Goal: Task Accomplishment & Management: Use online tool/utility

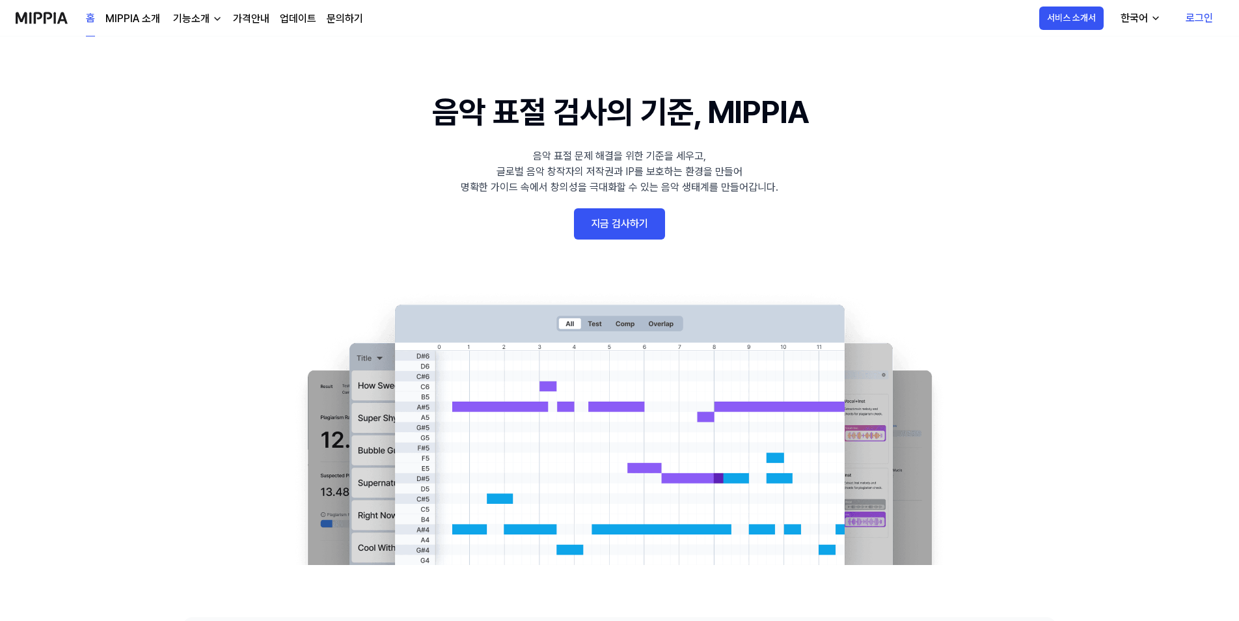
click at [1028, 215] on 배너 "음악 표절 검사의 기준, MIPPIA 음악 표절 문제 해결을 위한 기준을 세우고, 글로벌 음악 창작자의 저작권과 IP를 보호하는 환경을 만들어…" at bounding box center [619, 326] width 937 height 476
click at [605, 210] on link "지금 검사하기" at bounding box center [619, 223] width 91 height 31
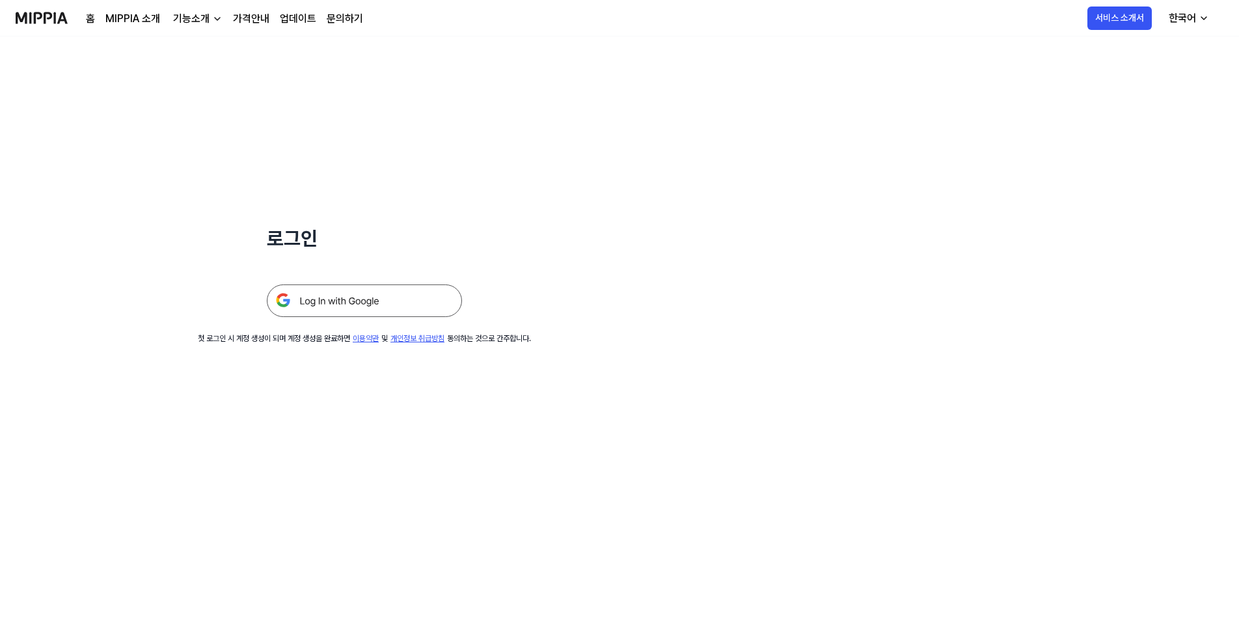
click at [422, 302] on img at bounding box center [364, 300] width 195 height 33
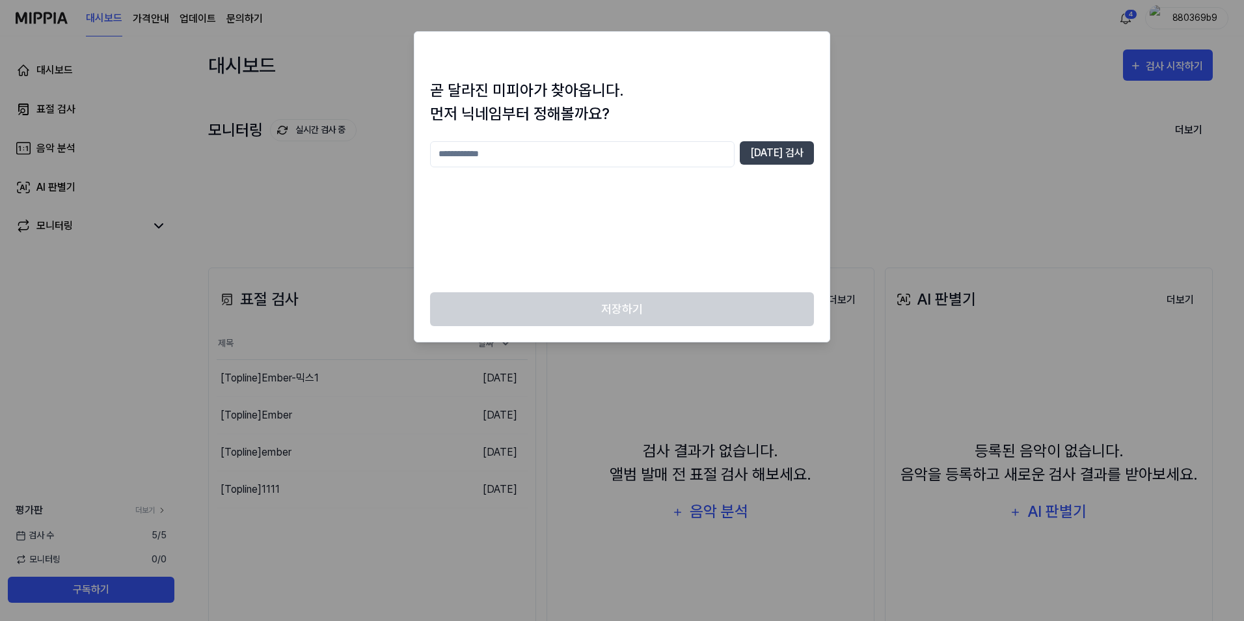
click at [1149, 68] on div at bounding box center [622, 310] width 1244 height 621
click at [647, 151] on input "text" at bounding box center [582, 154] width 304 height 26
type input "*"
type input "**"
click at [790, 165] on div "** [DATE] 검사" at bounding box center [622, 154] width 384 height 26
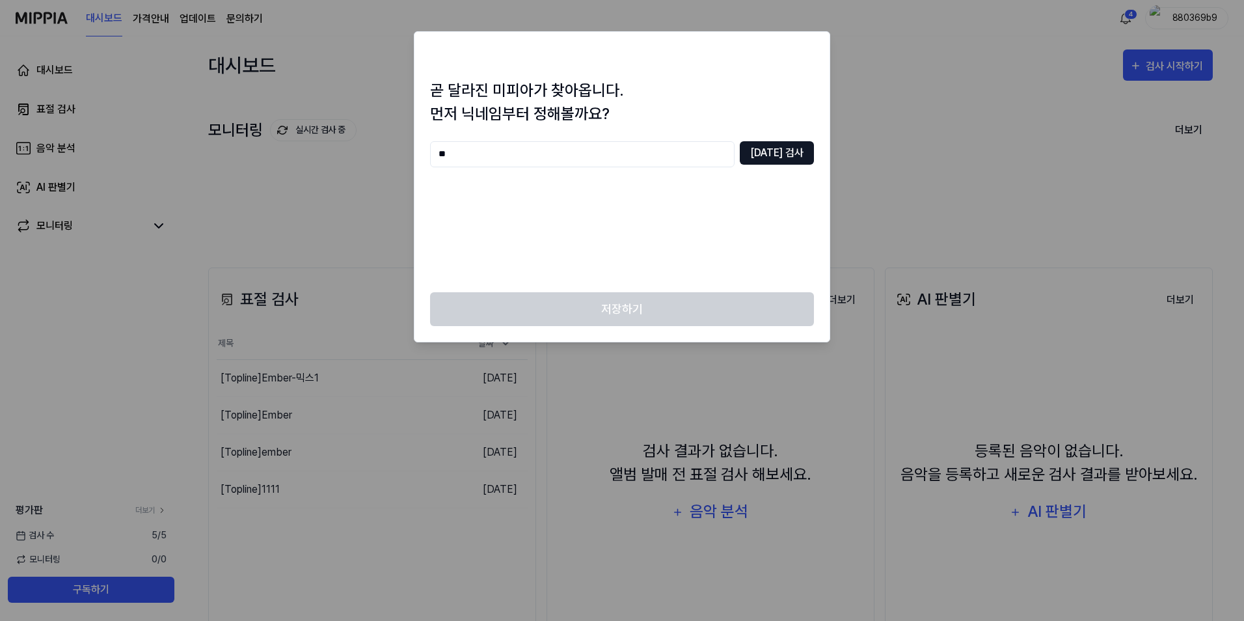
click at [791, 160] on button "[DATE] 검사" at bounding box center [777, 152] width 74 height 23
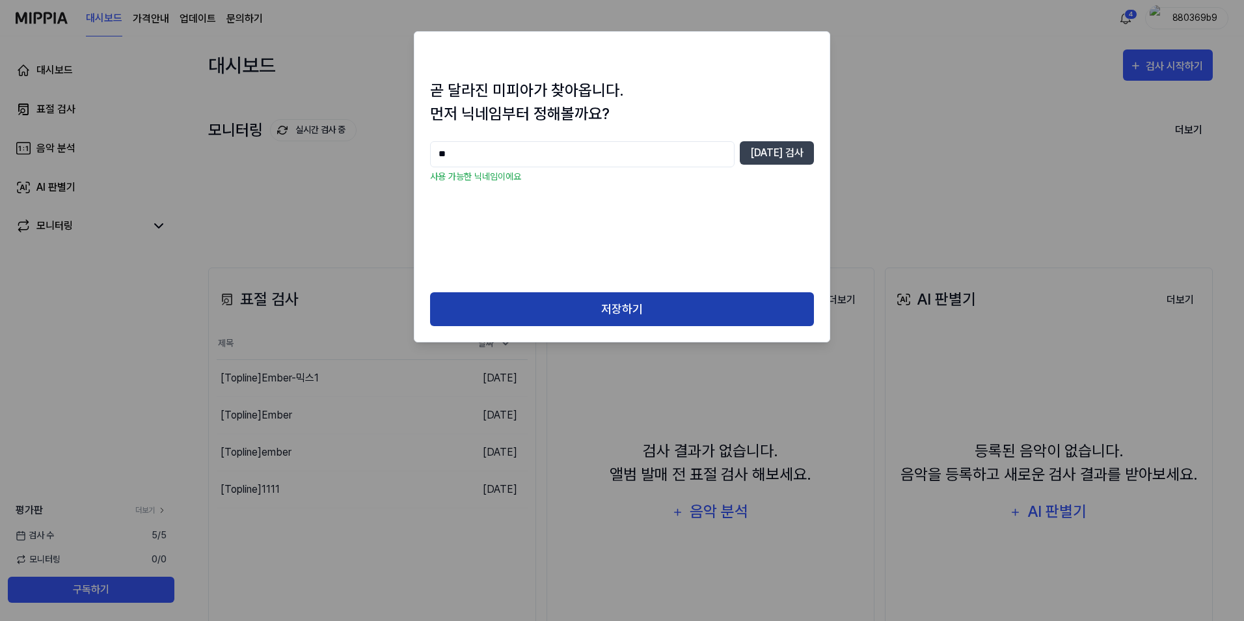
click at [600, 322] on button "저장하기" at bounding box center [622, 309] width 384 height 34
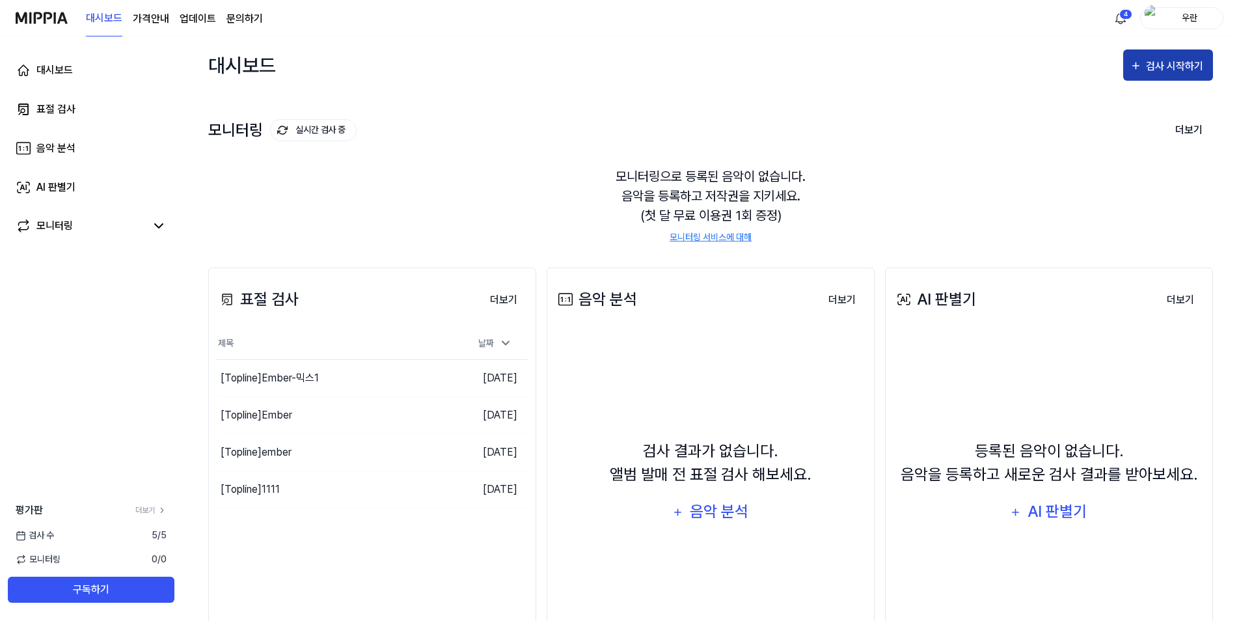
click at [1184, 70] on div "검사 시작하기" at bounding box center [1176, 66] width 60 height 17
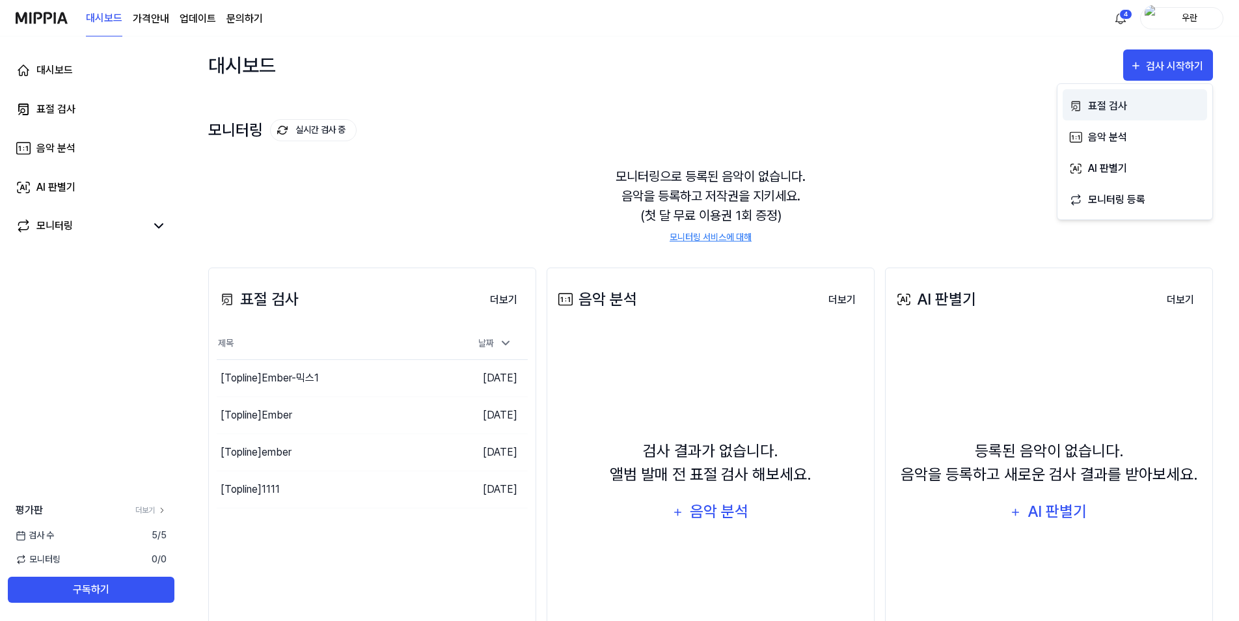
click at [1140, 110] on div "표절 검사" at bounding box center [1144, 106] width 113 height 17
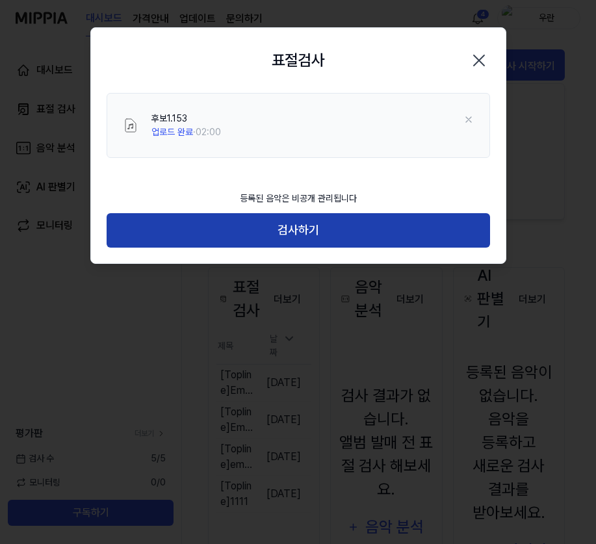
click at [320, 213] on button "검사하기" at bounding box center [299, 230] width 384 height 34
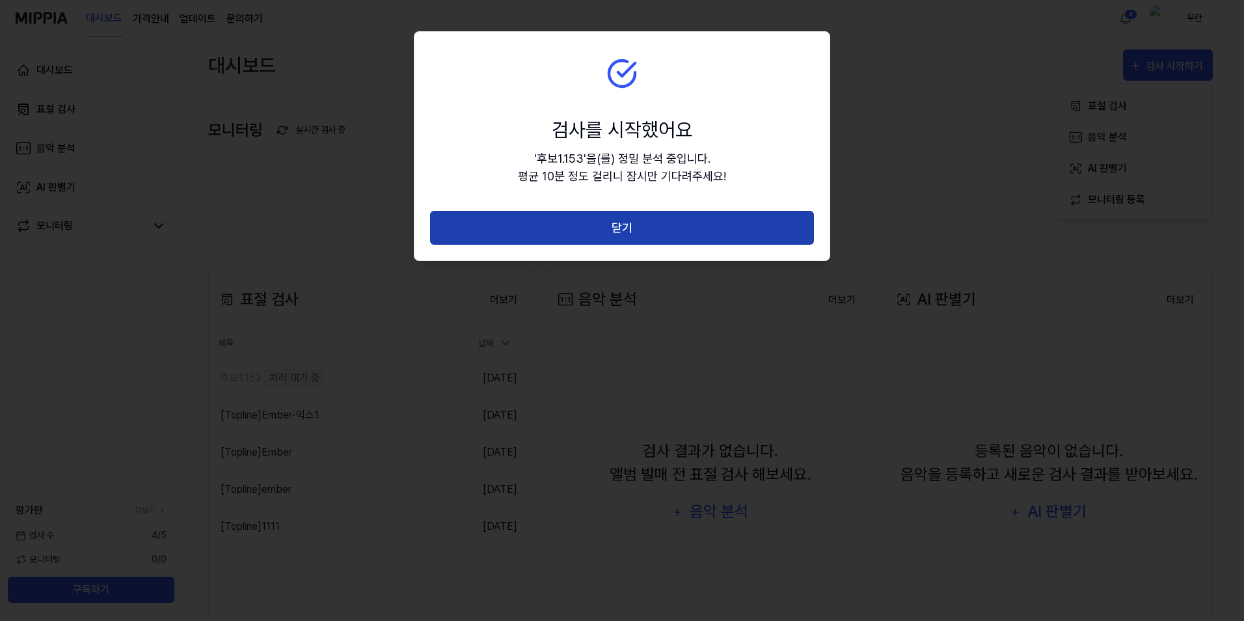
click at [709, 228] on button "닫기" at bounding box center [622, 228] width 384 height 34
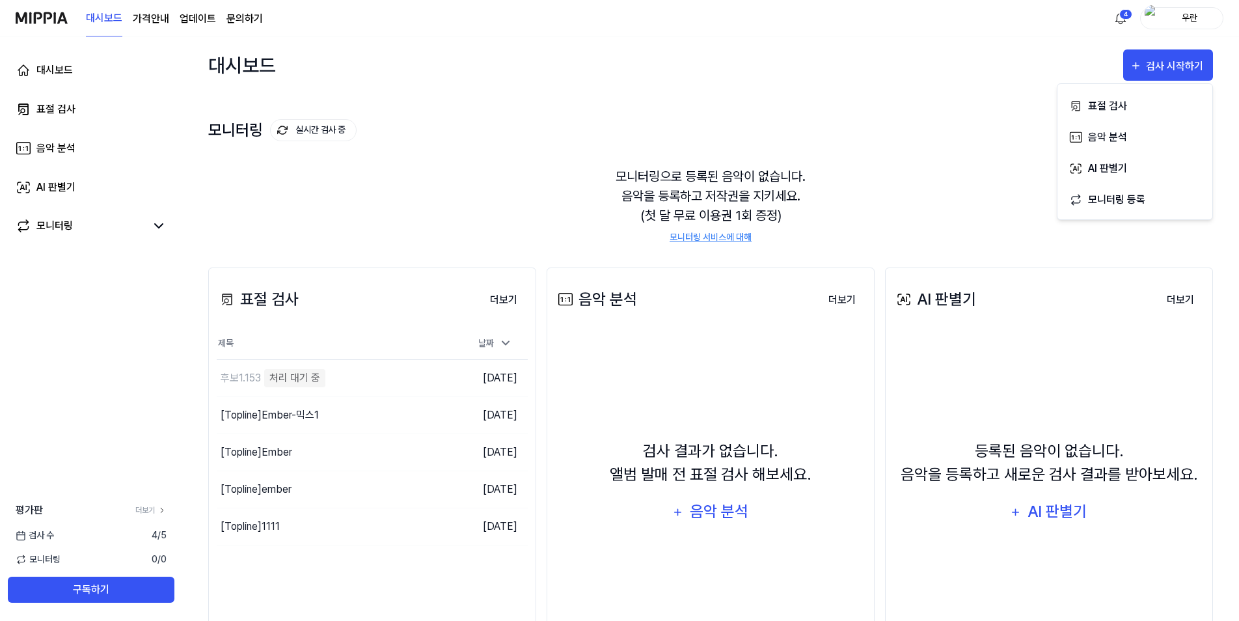
click at [812, 252] on div "표절 검사 더보기 표절 검사 제목 날짜 후보1.153 처리 대기 중 이동하기 [DATE] [Topline] Ember-믹스1 이동하기 [DAT…" at bounding box center [710, 473] width 1004 height 465
click at [561, 82] on div "대시보드 검사 시작하기" at bounding box center [710, 64] width 1004 height 57
click at [303, 388] on div "후보1.153" at bounding box center [307, 378] width 180 height 36
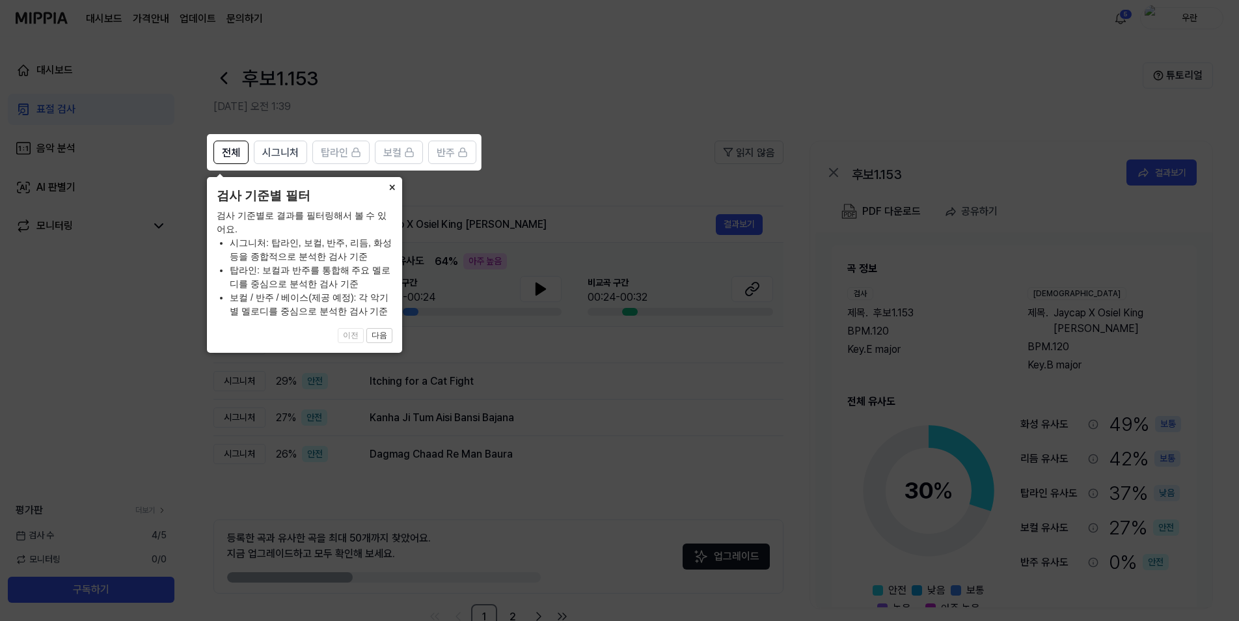
click at [386, 189] on button "×" at bounding box center [391, 186] width 21 height 18
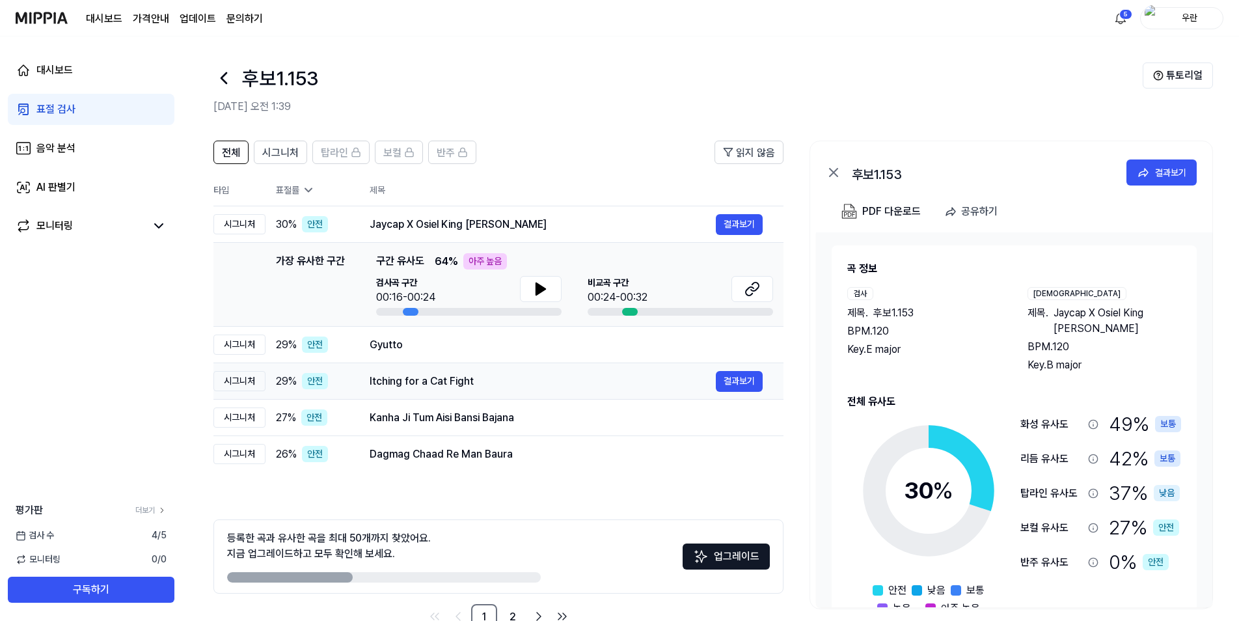
scroll to position [35, 0]
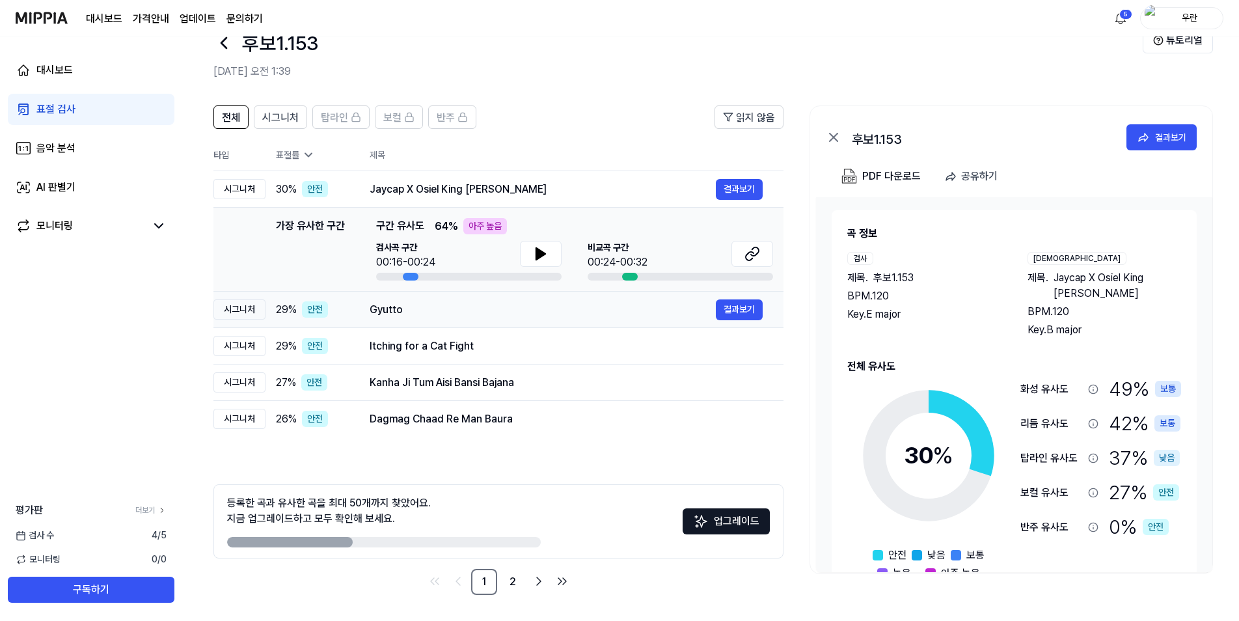
click at [574, 311] on div "Gyutto" at bounding box center [542, 310] width 346 height 16
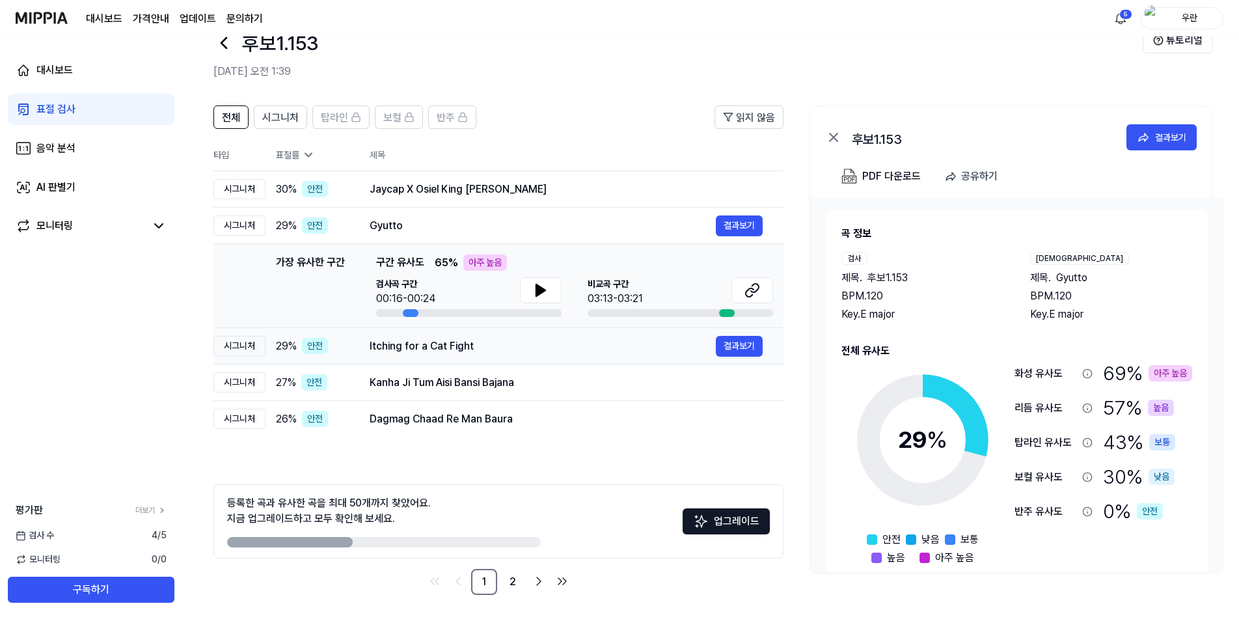
click at [570, 342] on div "Itching for a Cat Fight" at bounding box center [542, 346] width 346 height 16
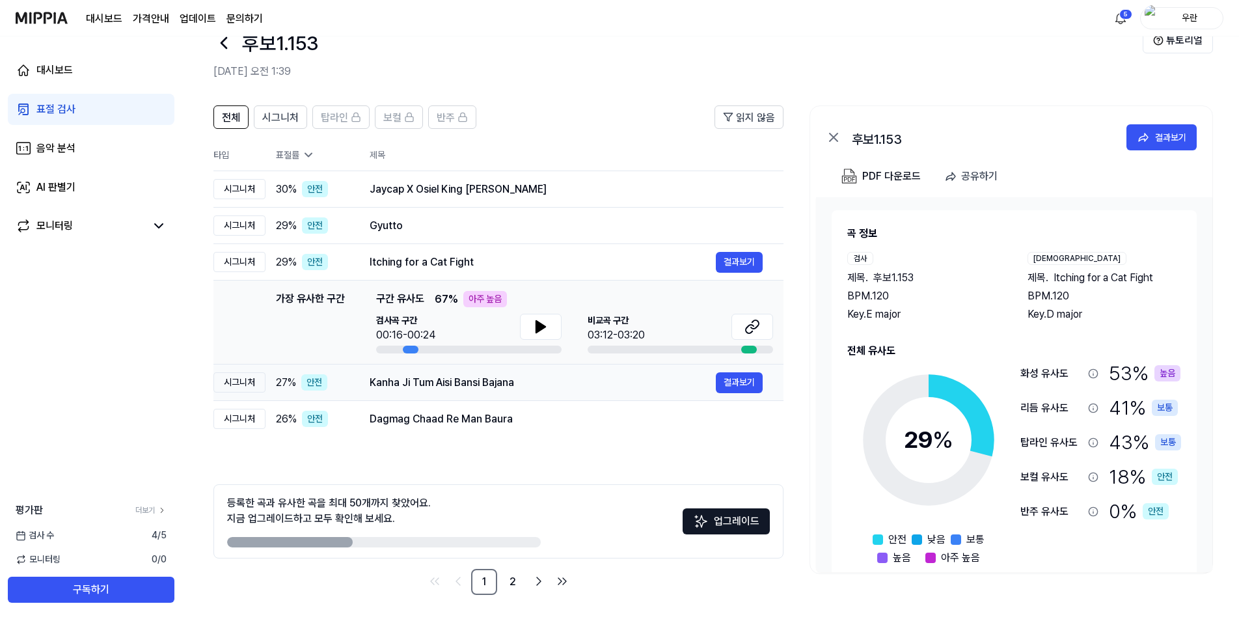
click at [567, 379] on div "Kanha Ji Tum Aisi Bansi Bajana" at bounding box center [542, 383] width 346 height 16
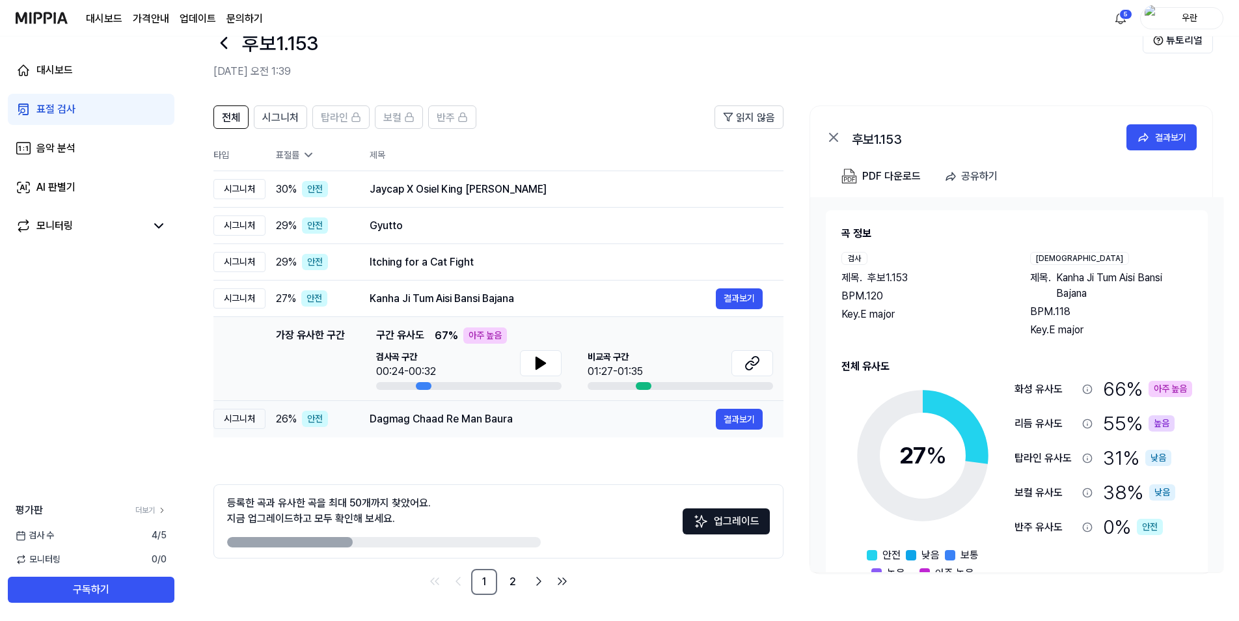
click at [568, 416] on div "Dagmag Chaad Re Man Baura" at bounding box center [542, 419] width 346 height 16
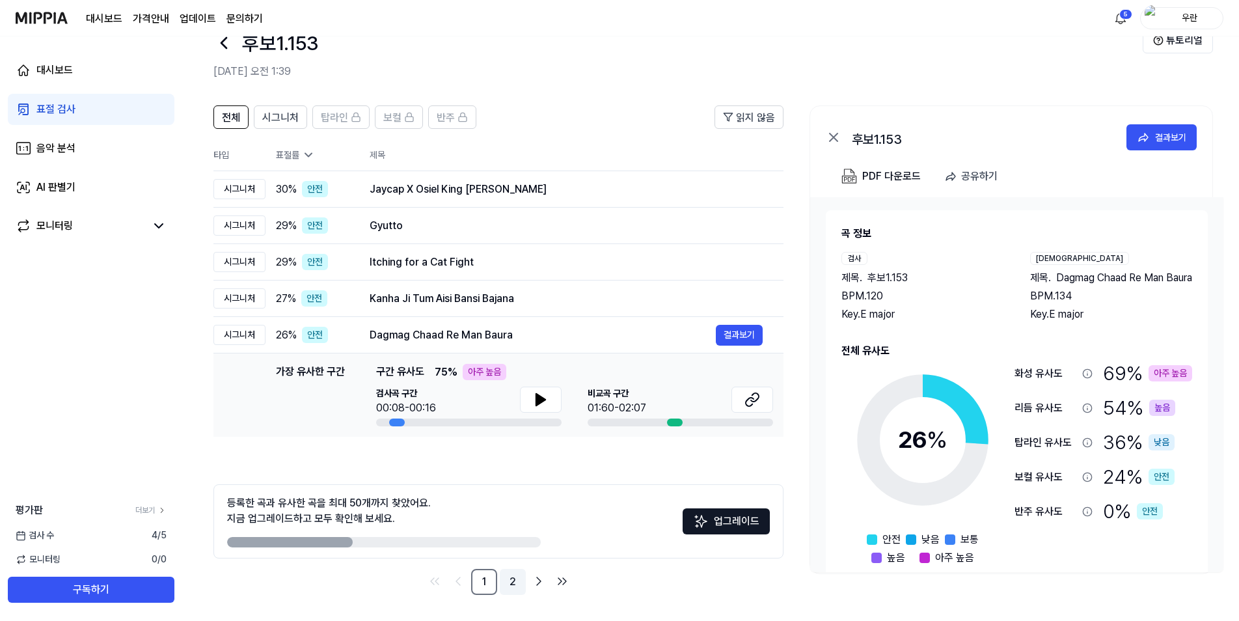
click at [514, 585] on link "2" at bounding box center [513, 582] width 26 height 26
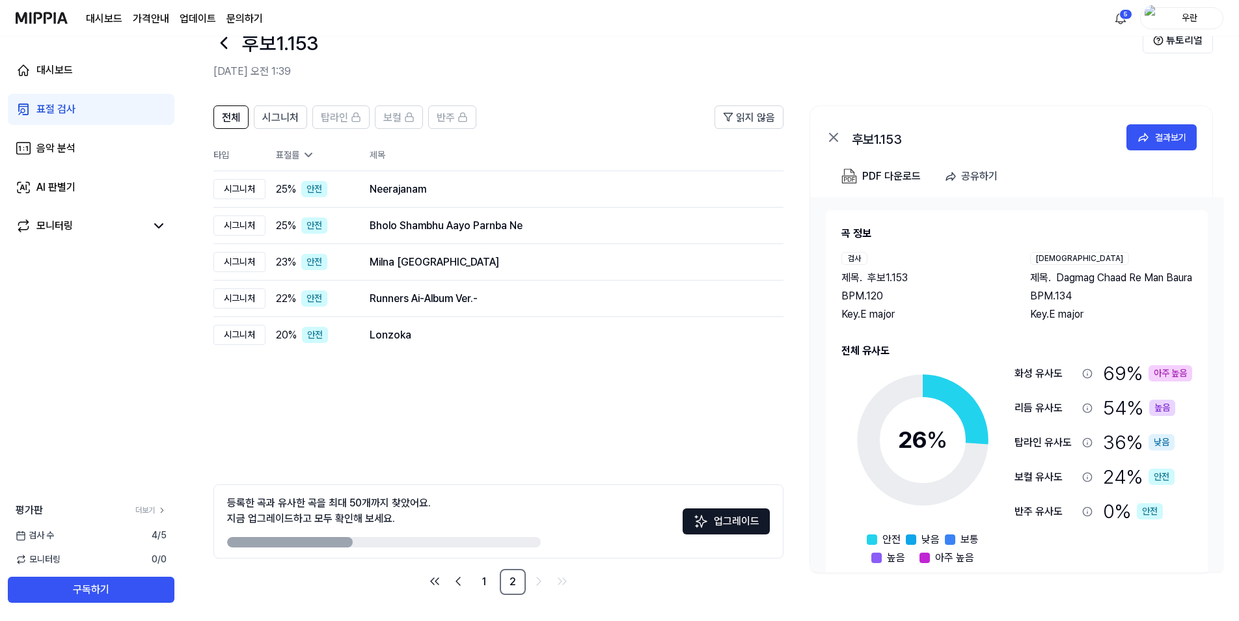
click at [545, 505] on div "등록한 곡과 유사한 곡을 최대 50개까지 찾았어요. 지금 업그레이드하고 모두 확인해 보세요. 업그레이드" at bounding box center [498, 521] width 570 height 74
click at [410, 304] on div "Runners Ai-Album Ver.-" at bounding box center [542, 299] width 346 height 16
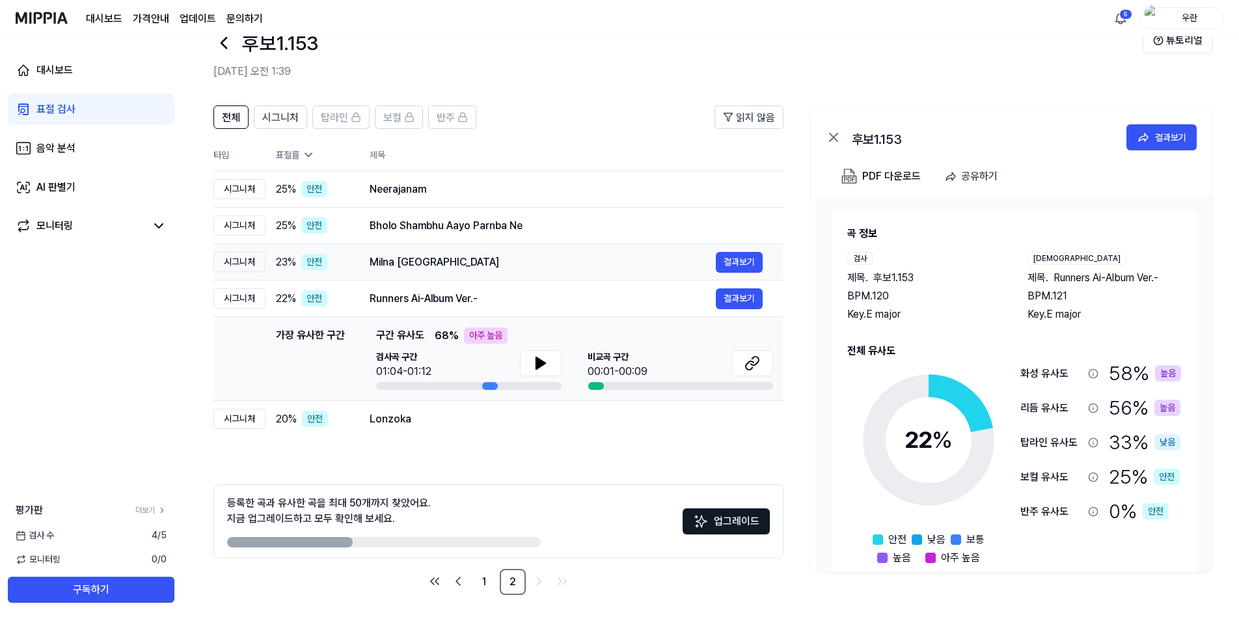
click at [446, 265] on div "Milna [GEOGRAPHIC_DATA]" at bounding box center [542, 262] width 346 height 16
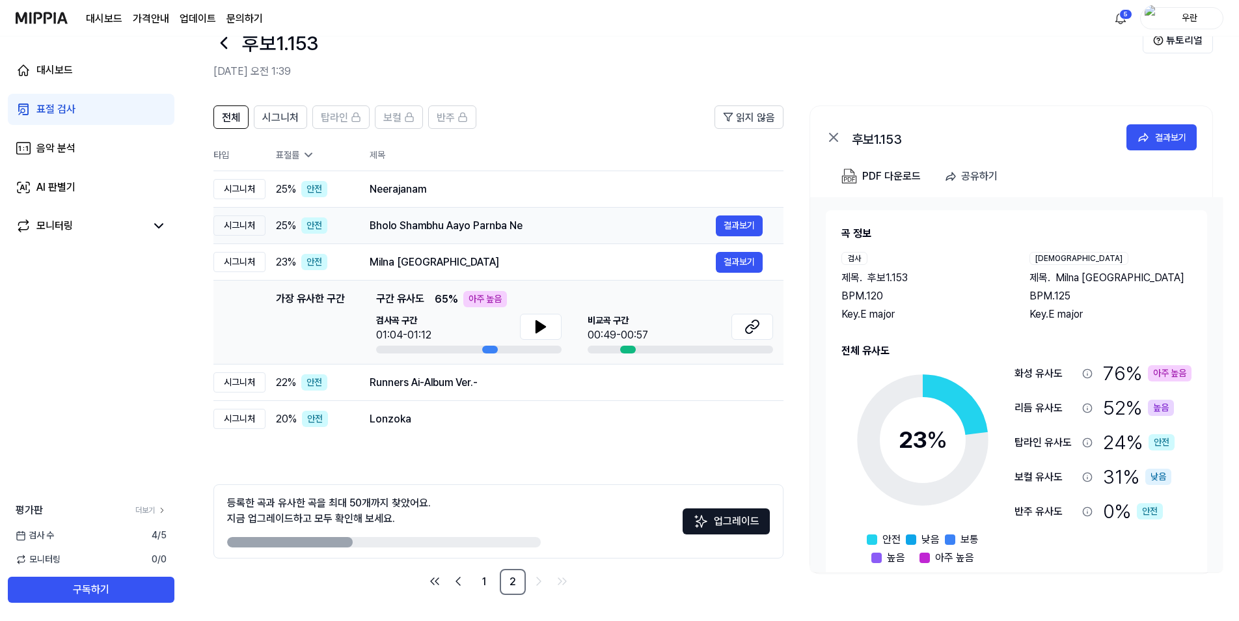
click at [453, 228] on div "Bholo Shambhu Aayo Parnba Ne" at bounding box center [542, 226] width 346 height 16
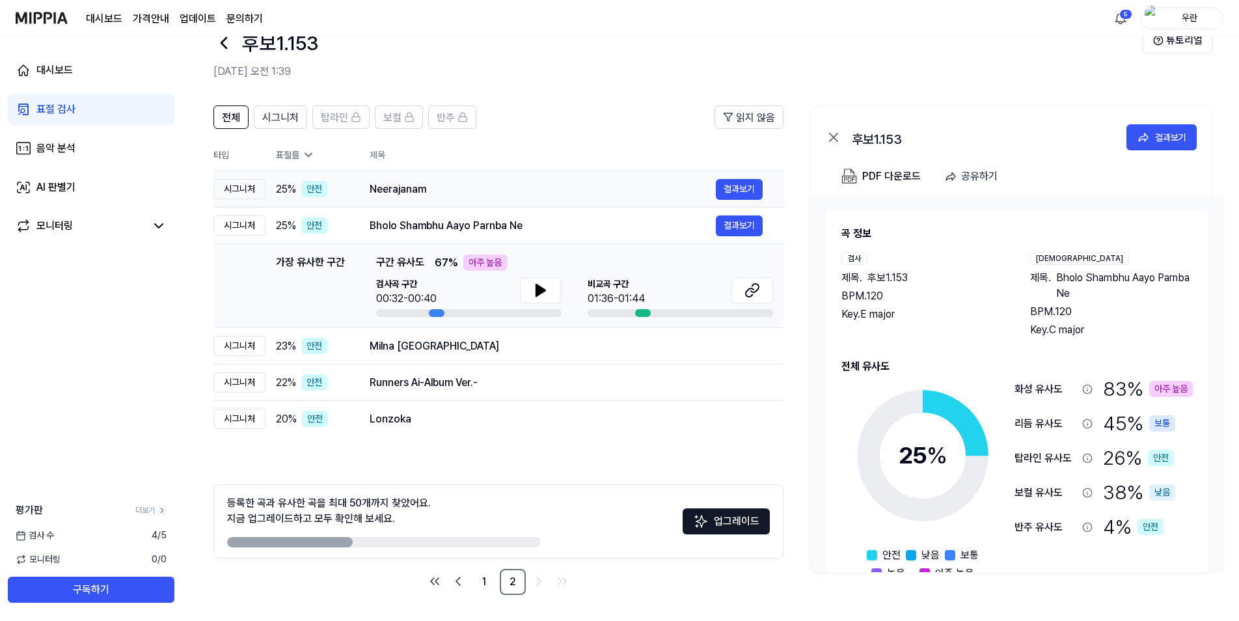
click at [455, 200] on td "Neerajanam 결과보기" at bounding box center [566, 189] width 435 height 36
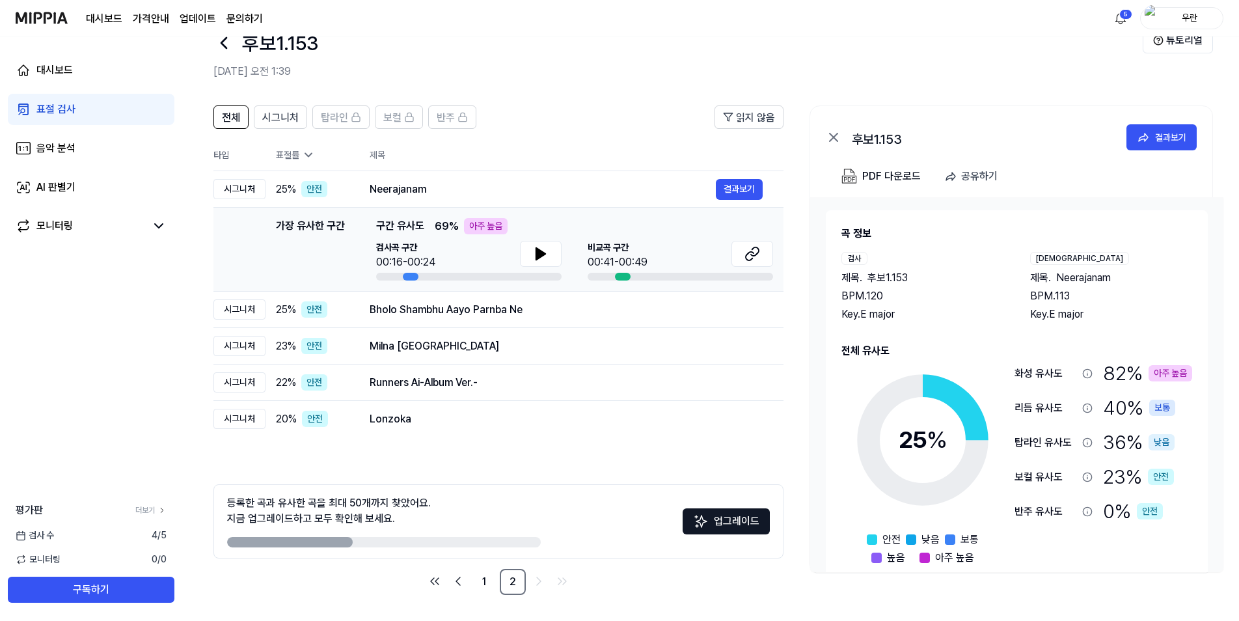
click at [451, 222] on span "69 %" at bounding box center [447, 227] width 24 height 16
click at [533, 247] on icon at bounding box center [541, 254] width 16 height 16
drag, startPoint x: 546, startPoint y: 253, endPoint x: 758, endPoint y: 238, distance: 211.9
click at [551, 252] on button at bounding box center [541, 254] width 42 height 26
click at [615, 273] on div at bounding box center [623, 277] width 16 height 8
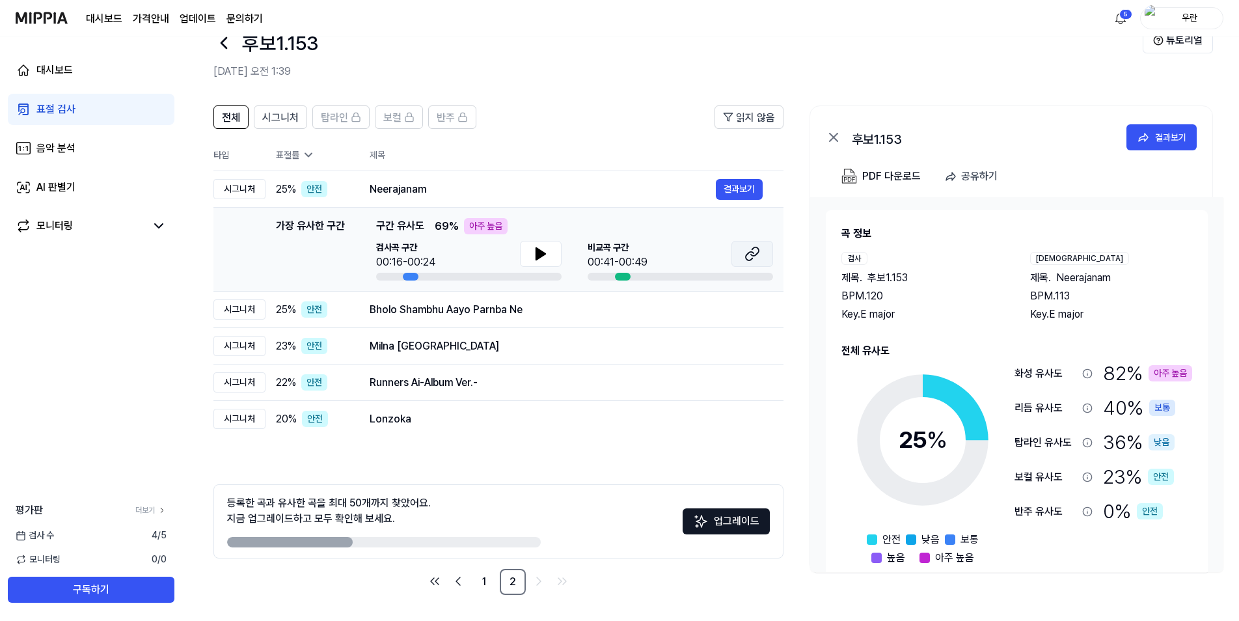
click at [743, 252] on button at bounding box center [752, 254] width 42 height 26
click at [477, 403] on td "Lonzoka 결과보기" at bounding box center [566, 419] width 435 height 36
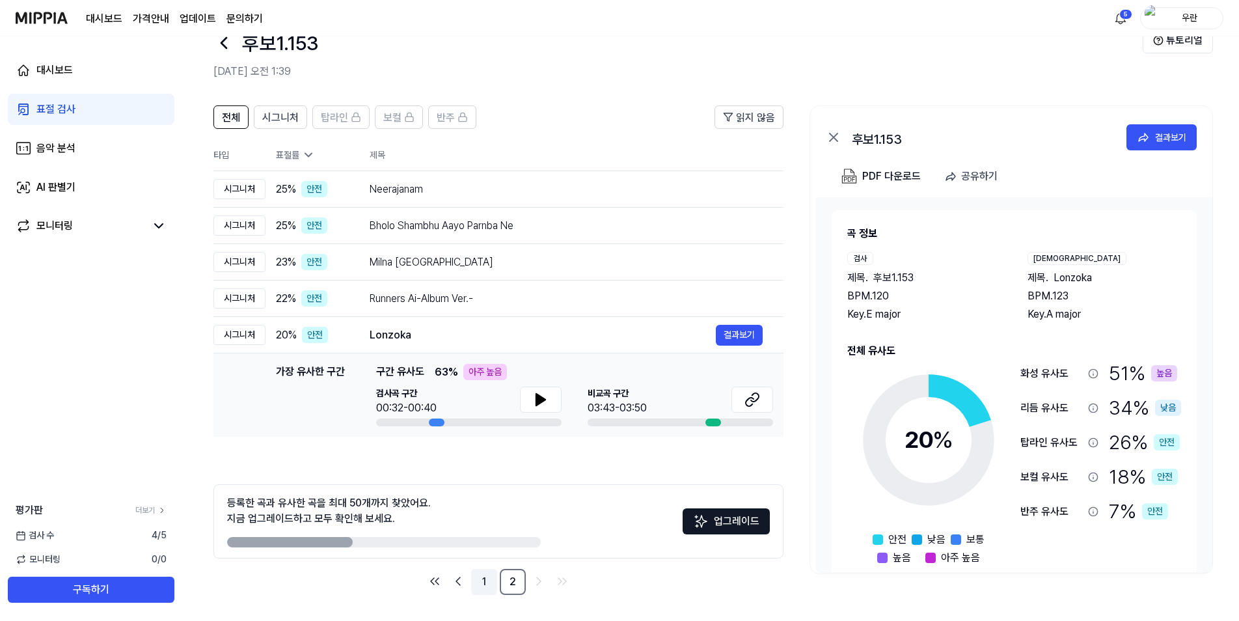
click at [477, 577] on link "1" at bounding box center [484, 582] width 26 height 26
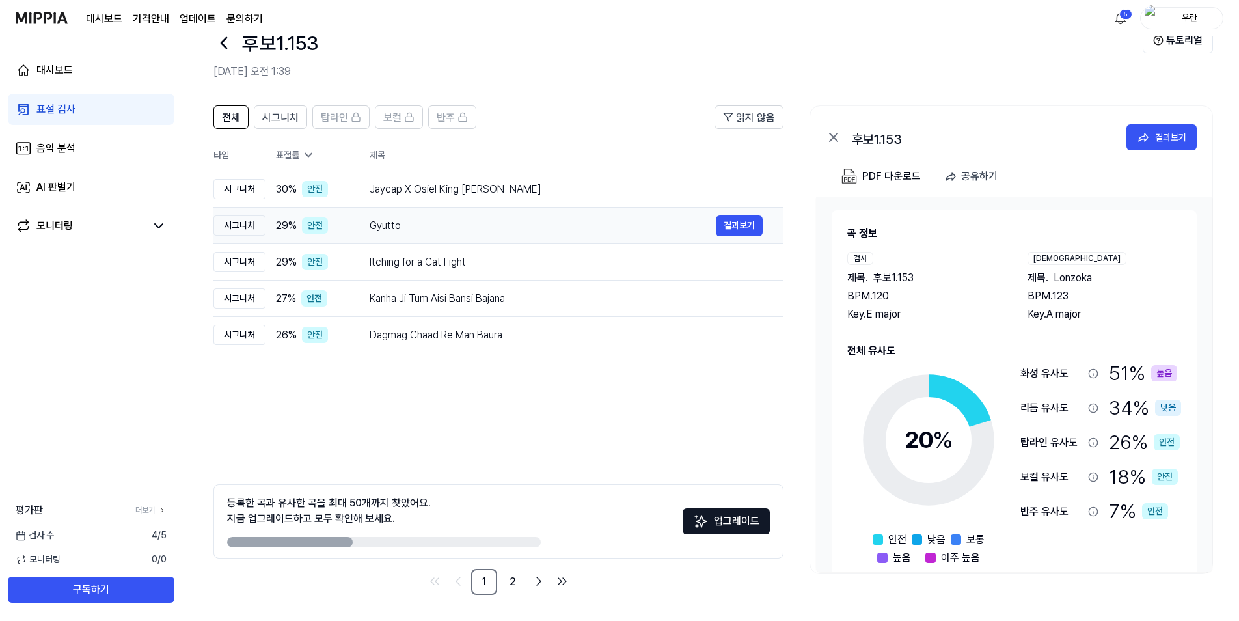
click at [507, 228] on div "Gyutto" at bounding box center [542, 226] width 346 height 16
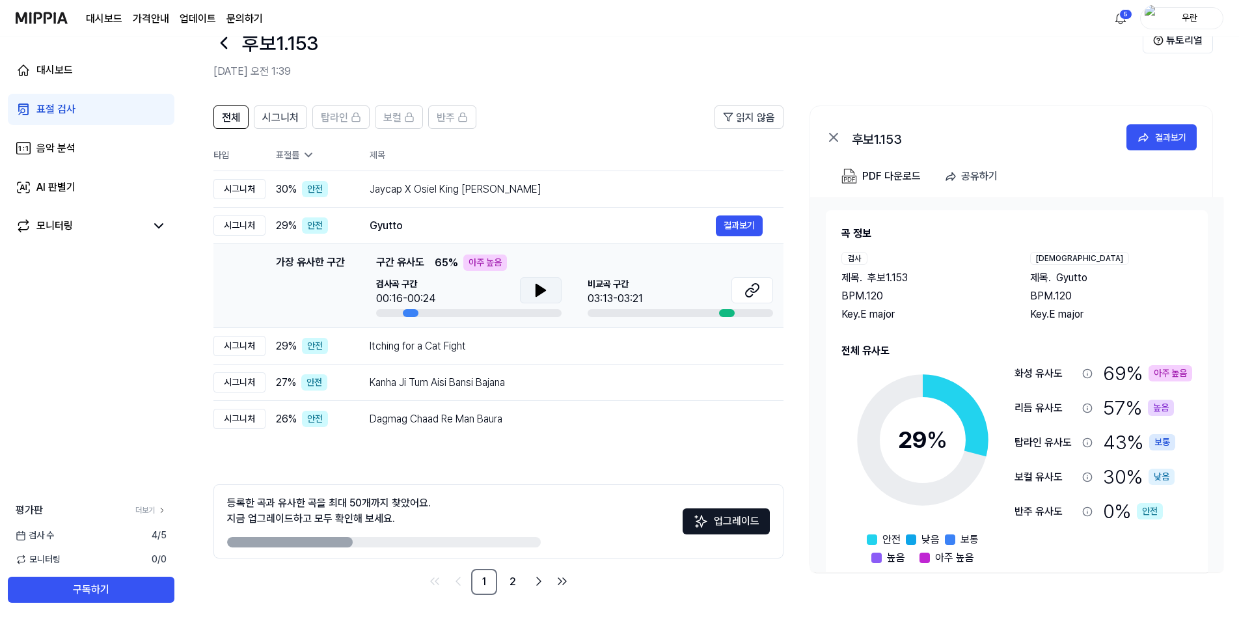
click at [541, 290] on icon at bounding box center [540, 290] width 9 height 12
click at [539, 293] on icon at bounding box center [538, 290] width 3 height 10
click at [751, 286] on icon at bounding box center [752, 290] width 16 height 16
click at [523, 188] on div "Jaycap X Osiel King [PERSON_NAME]" at bounding box center [542, 189] width 346 height 16
